Goal: Information Seeking & Learning: Learn about a topic

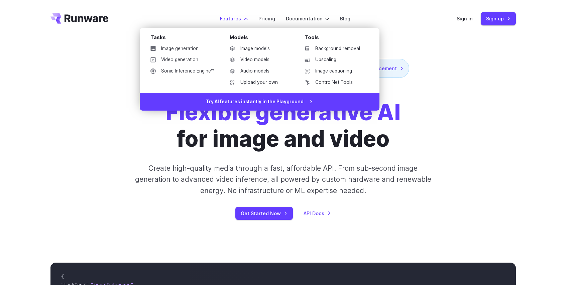
click at [242, 16] on label "Features" at bounding box center [234, 19] width 28 height 8
click at [247, 51] on link "Image models" at bounding box center [259, 49] width 70 height 10
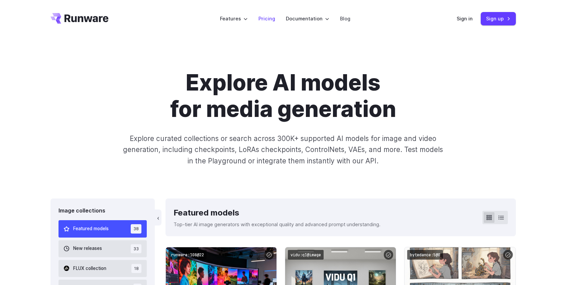
click at [264, 17] on link "Pricing" at bounding box center [267, 19] width 17 height 8
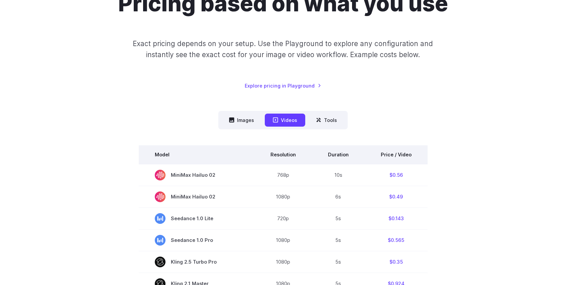
scroll to position [108, 0]
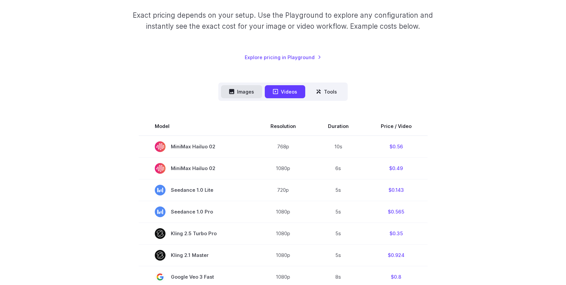
click at [239, 88] on button "Images" at bounding box center [241, 91] width 41 height 13
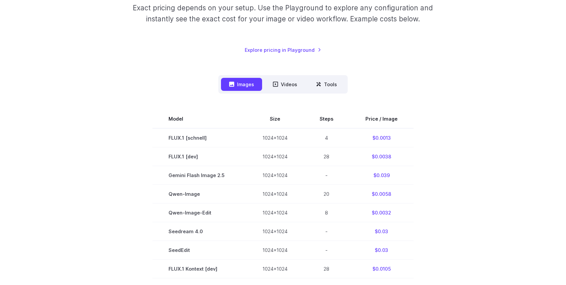
scroll to position [162, 0]
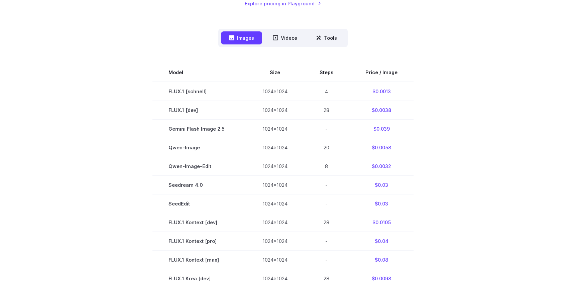
click at [461, 34] on div "Images Videos Tools ****** ****** ***** Model Size Steps Price / Image FLUX.1 […" at bounding box center [284, 243] width 466 height 428
click at [458, 87] on section "Model Size Steps Price / Image FLUX.1 [schnell] 1024x1024 4 $0.0013 FLUX.1 [dev…" at bounding box center [284, 260] width 466 height 394
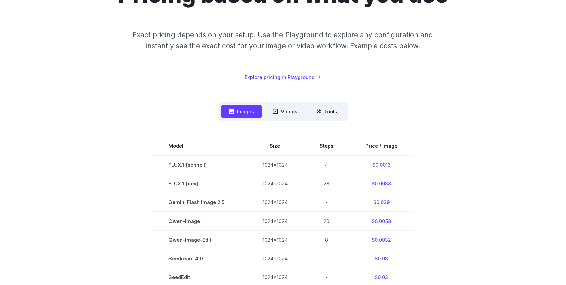
scroll to position [0, 0]
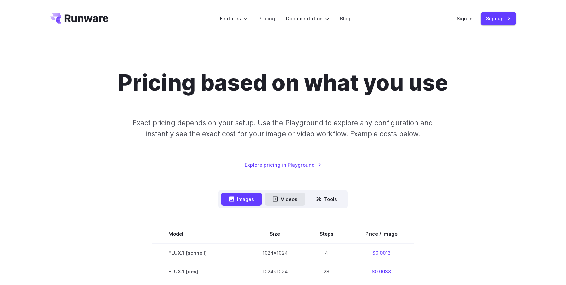
click at [289, 200] on button "Videos" at bounding box center [285, 199] width 40 height 13
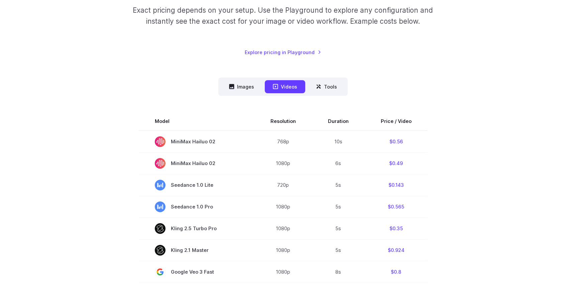
scroll to position [113, 0]
click at [328, 89] on button "Tools" at bounding box center [326, 86] width 37 height 13
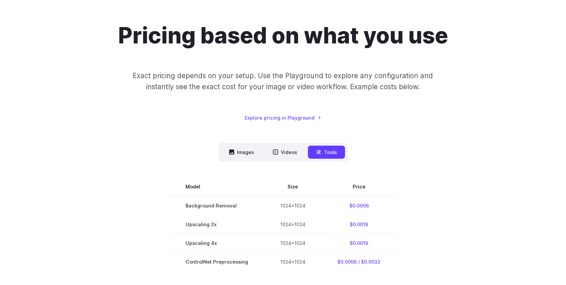
scroll to position [0, 0]
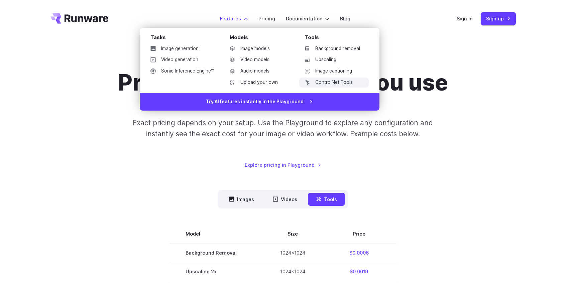
click at [320, 81] on link "ControlNet Tools" at bounding box center [334, 83] width 70 height 10
